Goal: Task Accomplishment & Management: Use online tool/utility

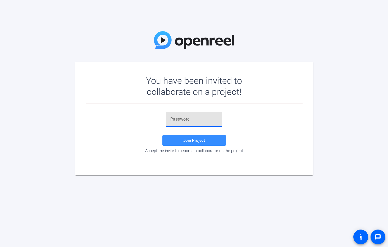
click at [189, 119] on input "text" at bounding box center [194, 119] width 48 height 6
paste input "3}+~2q"
type input "3}+~2q"
click at [179, 140] on span at bounding box center [194, 140] width 64 height 13
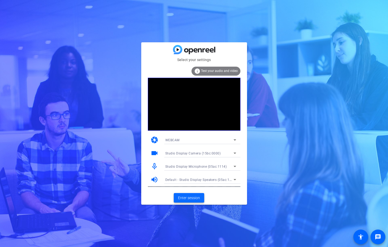
click at [183, 197] on span "Enter session" at bounding box center [189, 198] width 22 height 6
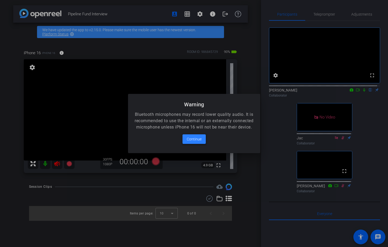
click at [197, 142] on span "Continue" at bounding box center [194, 139] width 15 height 6
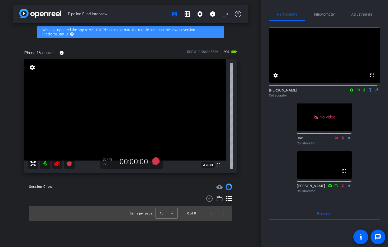
click at [58, 165] on icon at bounding box center [57, 164] width 6 height 6
click at [364, 16] on span "Adjustments" at bounding box center [361, 14] width 21 height 4
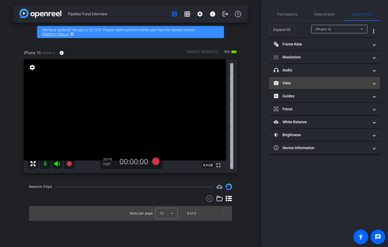
click at [316, 86] on mat-expansion-panel-header "View" at bounding box center [324, 83] width 111 height 13
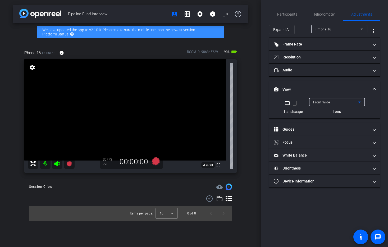
click at [328, 102] on span "Front Wide" at bounding box center [321, 103] width 17 height 4
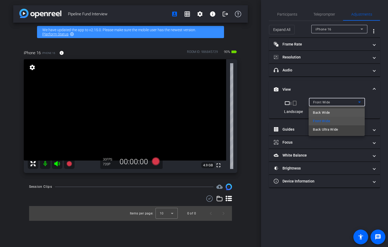
click at [327, 113] on span "Back Wide" at bounding box center [321, 113] width 17 height 6
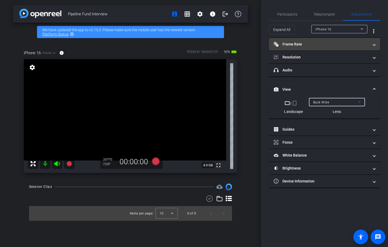
click at [308, 45] on mat-panel-title "Frame Rate Frame Rate" at bounding box center [321, 45] width 95 height 6
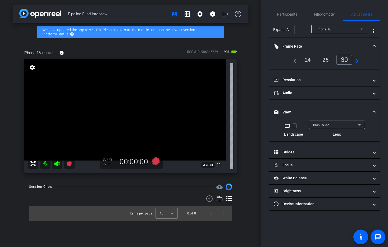
click at [308, 60] on div "24" at bounding box center [308, 59] width 14 height 9
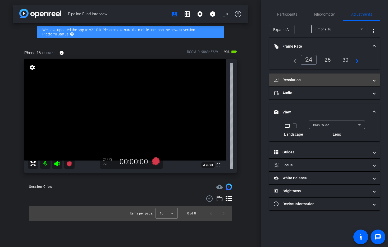
click at [306, 81] on mat-panel-title "Resolution" at bounding box center [321, 80] width 95 height 6
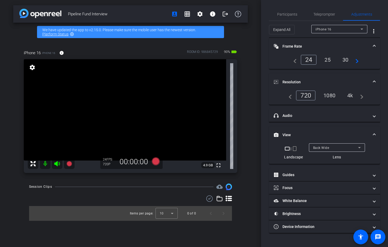
click at [351, 97] on div "4k" at bounding box center [350, 95] width 14 height 9
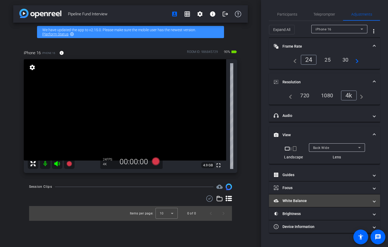
click at [304, 198] on mat-panel-title "White Balance White Balance" at bounding box center [321, 201] width 95 height 6
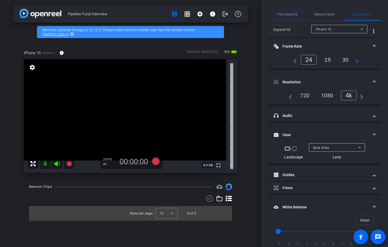
click at [284, 16] on span "Participants" at bounding box center [287, 14] width 20 height 4
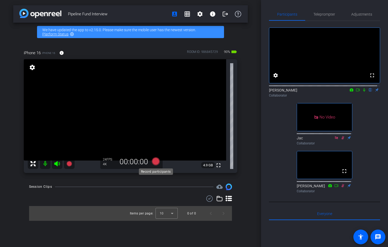
click at [157, 163] on icon at bounding box center [156, 161] width 8 height 8
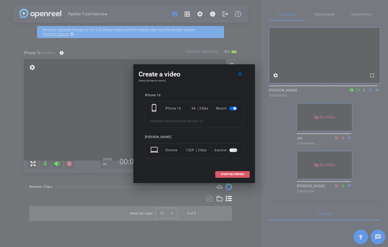
click at [227, 173] on span "START RECORDING" at bounding box center [232, 174] width 23 height 3
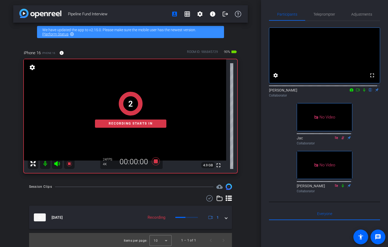
click at [362, 92] on icon at bounding box center [364, 90] width 4 height 4
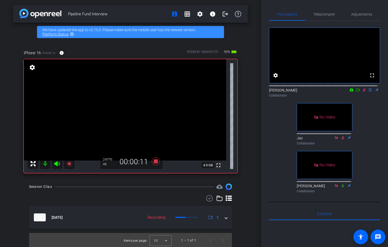
click at [356, 92] on icon at bounding box center [358, 90] width 4 height 4
click at [369, 92] on icon at bounding box center [371, 90] width 4 height 4
click at [154, 163] on icon at bounding box center [156, 161] width 8 height 8
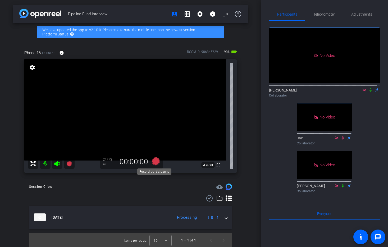
click at [155, 162] on icon at bounding box center [156, 161] width 8 height 8
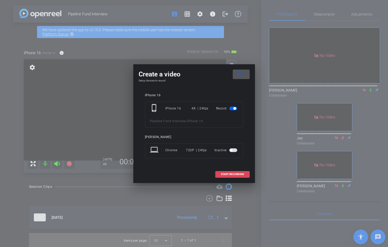
click at [241, 176] on span at bounding box center [233, 174] width 34 height 13
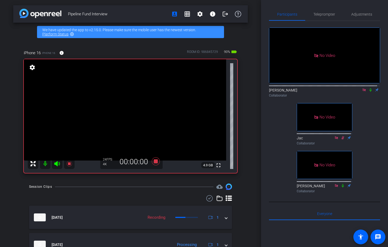
click at [369, 92] on icon at bounding box center [371, 90] width 4 height 4
click at [354, 13] on span "Adjustments" at bounding box center [361, 14] width 21 height 4
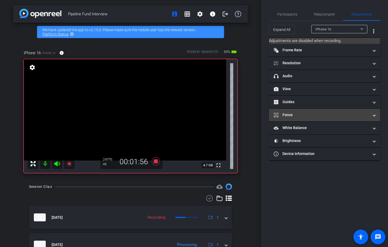
click at [314, 114] on mat-panel-title "Focus" at bounding box center [321, 115] width 95 height 6
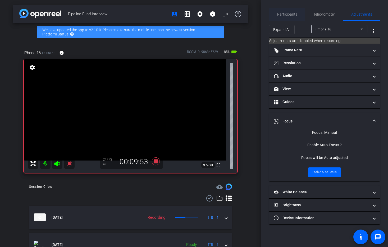
click at [284, 14] on span "Participants" at bounding box center [287, 14] width 20 height 4
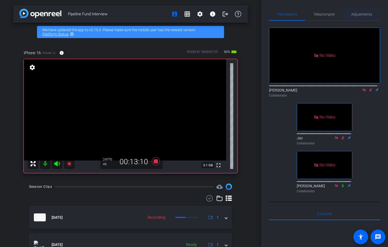
click at [362, 16] on span "Adjustments" at bounding box center [361, 14] width 21 height 13
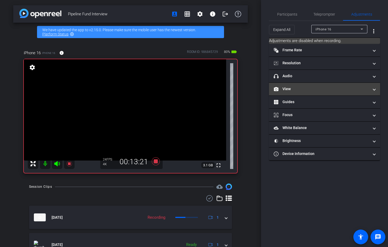
click at [311, 89] on mat-panel-title "View" at bounding box center [321, 89] width 95 height 6
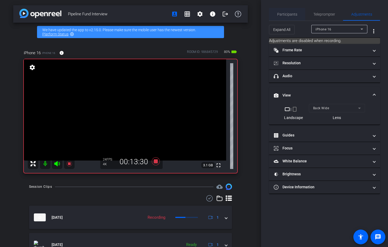
click at [296, 16] on span "Participants" at bounding box center [287, 14] width 20 height 4
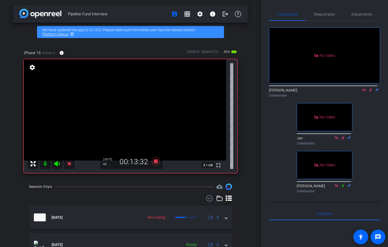
click at [363, 88] on icon at bounding box center [364, 89] width 3 height 3
click at [363, 92] on icon at bounding box center [364, 89] width 3 height 3
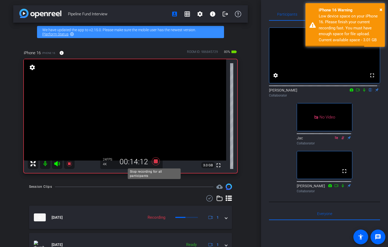
click at [155, 163] on icon at bounding box center [156, 161] width 8 height 8
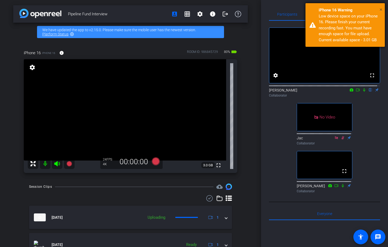
click at [381, 9] on span "×" at bounding box center [381, 9] width 3 height 6
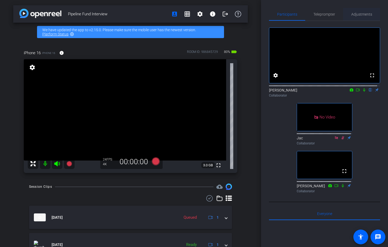
click at [364, 15] on span "Adjustments" at bounding box center [361, 14] width 21 height 4
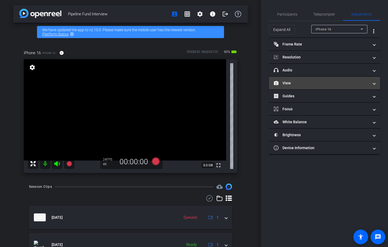
click at [301, 85] on mat-panel-title "View" at bounding box center [321, 83] width 95 height 6
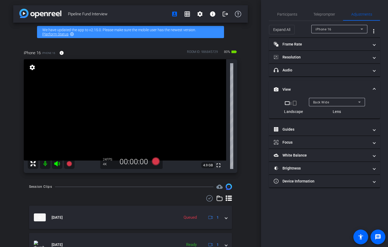
click at [322, 103] on span "Back Wide" at bounding box center [321, 103] width 16 height 4
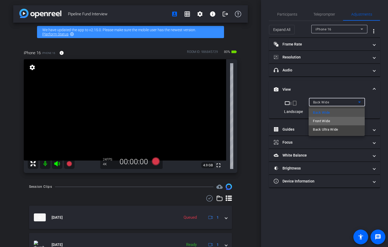
click at [332, 121] on mat-option "Front Wide" at bounding box center [337, 121] width 56 height 8
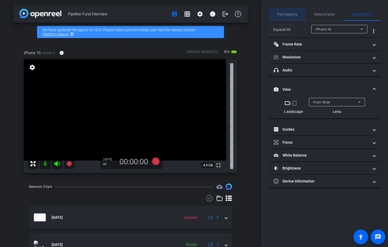
click at [291, 17] on span "Participants" at bounding box center [287, 14] width 20 height 13
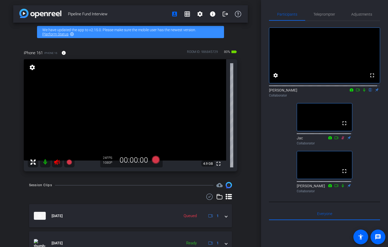
click at [57, 163] on icon at bounding box center [57, 162] width 6 height 5
